Goal: Task Accomplishment & Management: Use online tool/utility

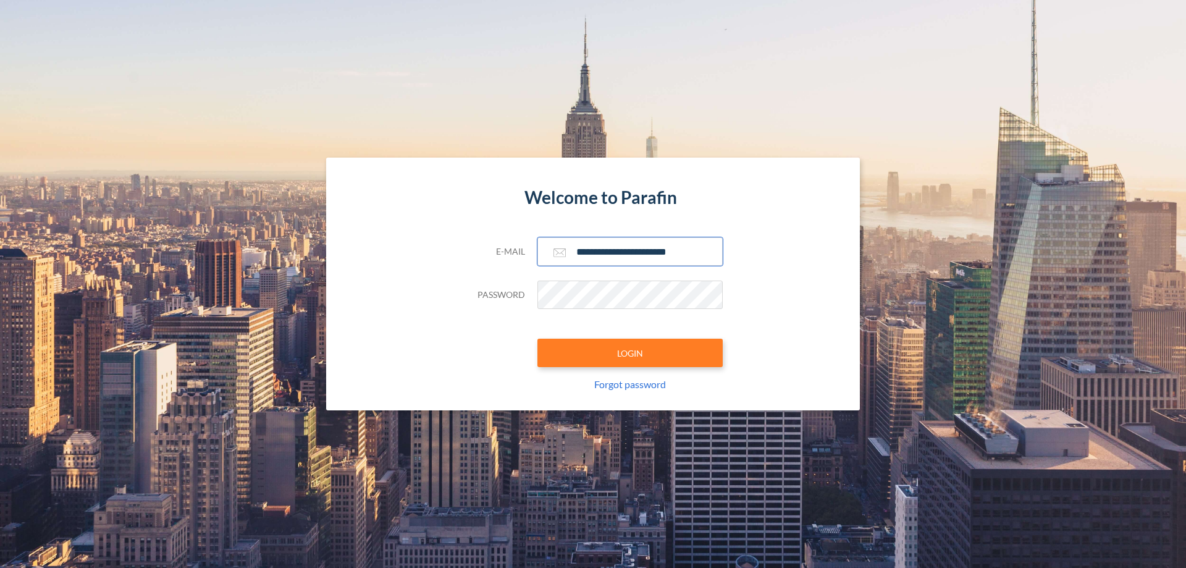
type input "**********"
click at [630, 353] on button "LOGIN" at bounding box center [629, 352] width 185 height 28
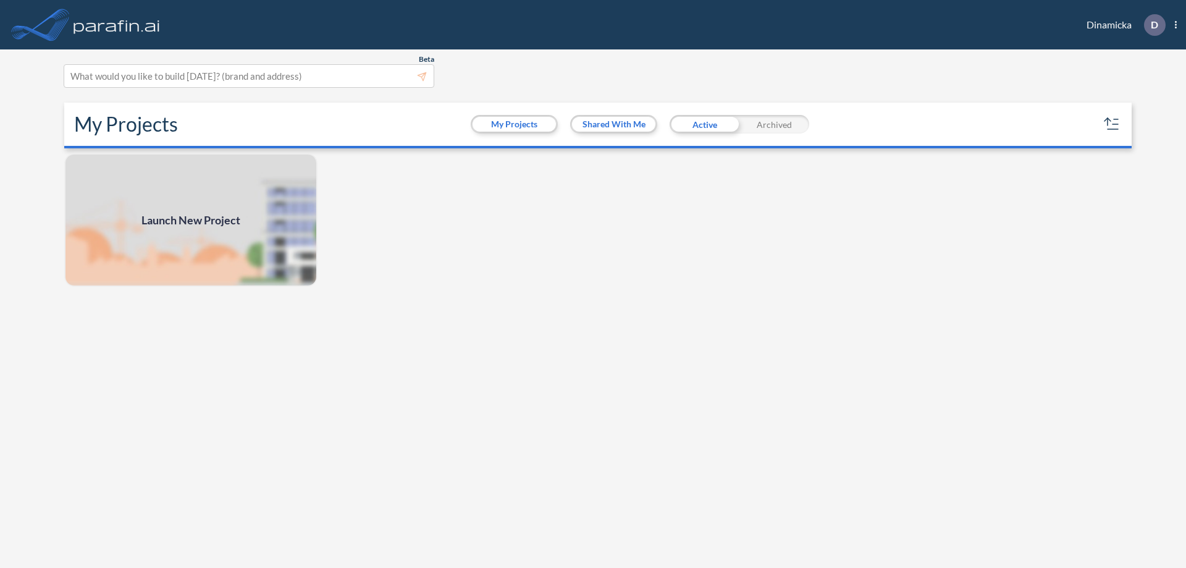
scroll to position [3, 0]
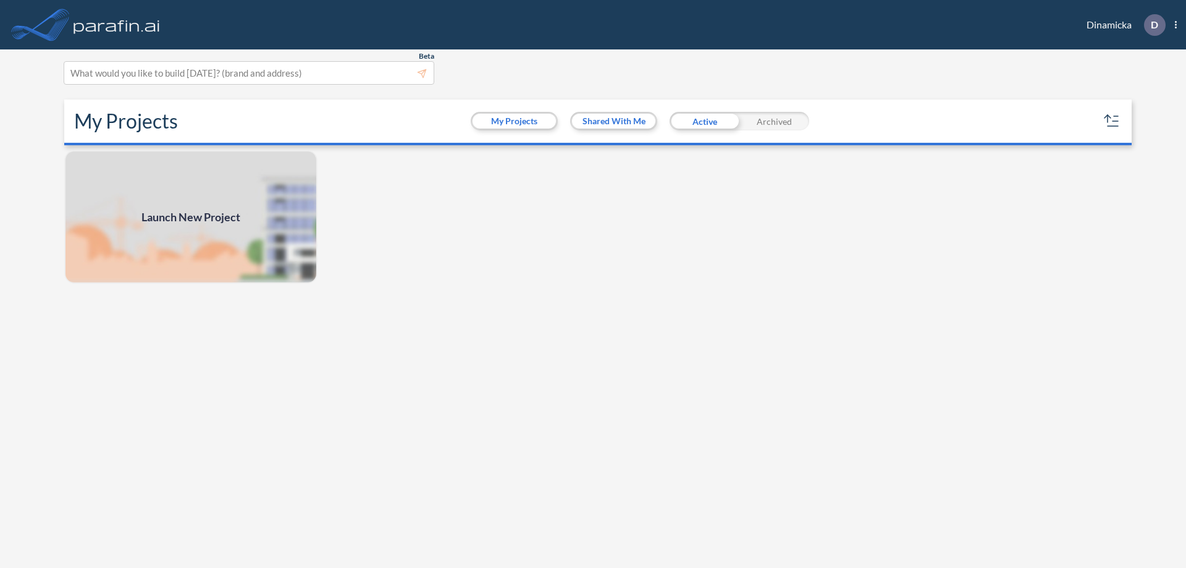
click at [191, 217] on span "Launch New Project" at bounding box center [190, 217] width 99 height 17
